Goal: Find specific page/section: Find specific page/section

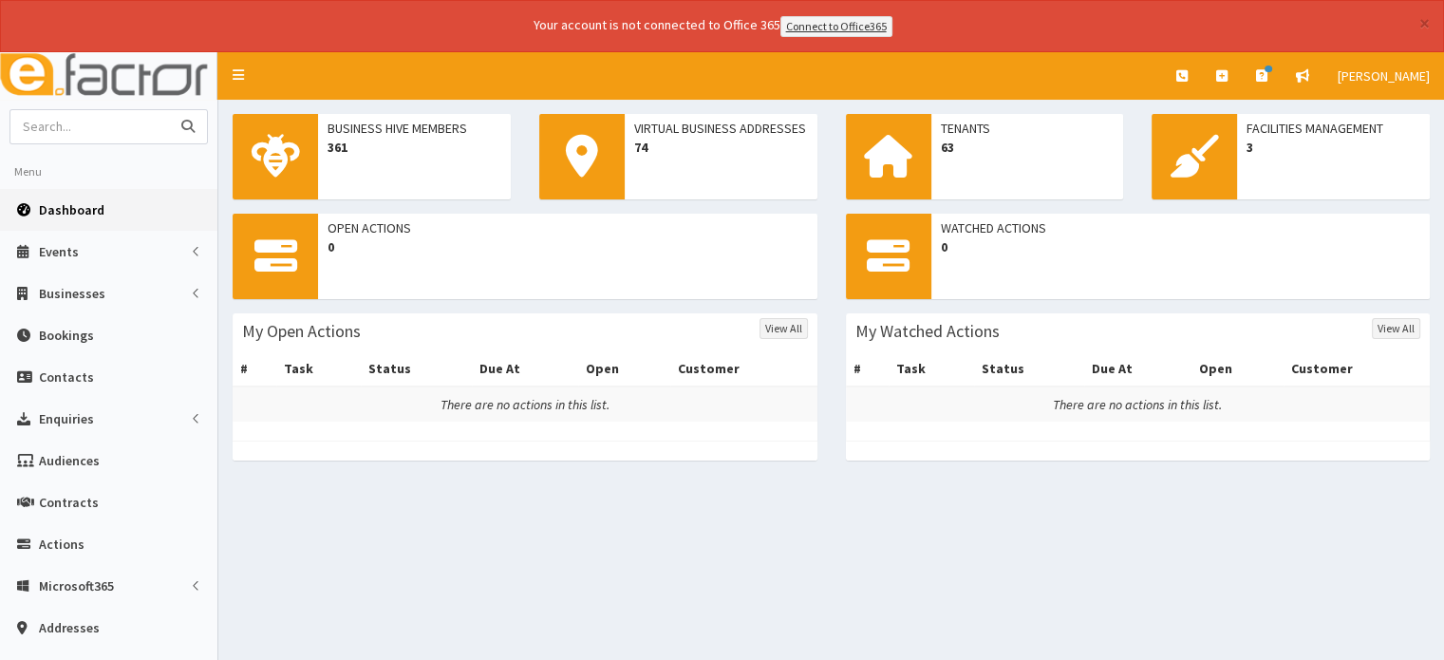
click at [57, 113] on input "text" at bounding box center [90, 126] width 160 height 33
type input "Uniform direct"
click at [187, 122] on icon "submit" at bounding box center [187, 126] width 13 height 13
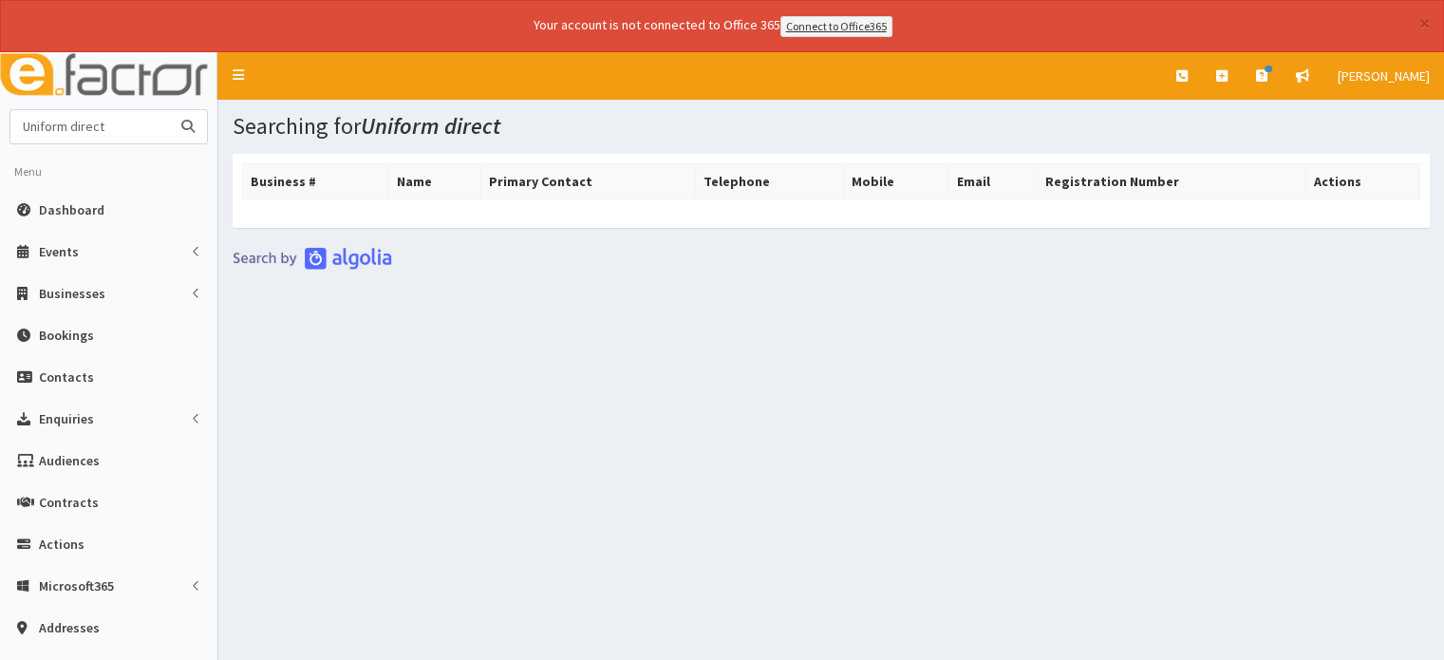
click at [114, 123] on input "Uniform direct" at bounding box center [90, 126] width 160 height 33
